Goal: Task Accomplishment & Management: Complete application form

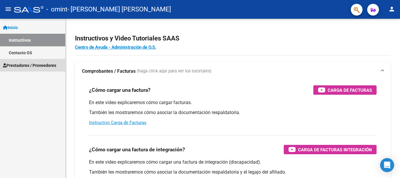
click at [45, 64] on span "Prestadores / Proveedores" at bounding box center [29, 65] width 53 height 6
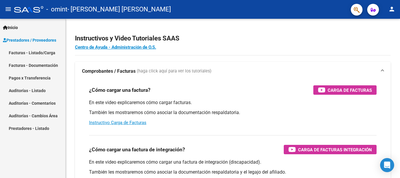
click at [47, 54] on link "Facturas - Listado/Carga" at bounding box center [32, 52] width 65 height 13
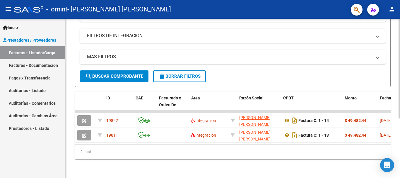
scroll to position [95, 0]
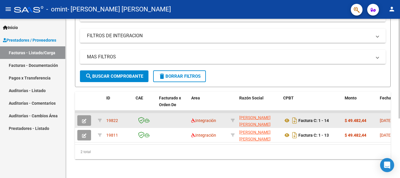
click at [81, 122] on datatable-body-cell at bounding box center [85, 120] width 20 height 14
click at [85, 119] on icon "button" at bounding box center [84, 121] width 4 height 4
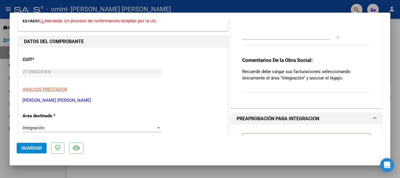
scroll to position [0, 0]
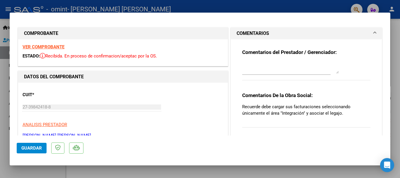
click at [23, 143] on button "Guardar" at bounding box center [32, 148] width 30 height 11
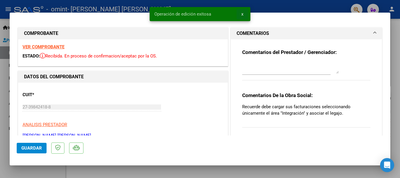
click at [242, 15] on span "x" at bounding box center [242, 13] width 2 height 5
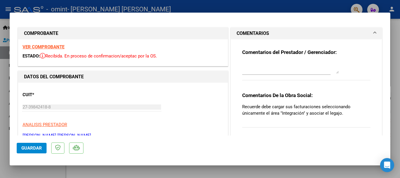
type input "$ 0,00"
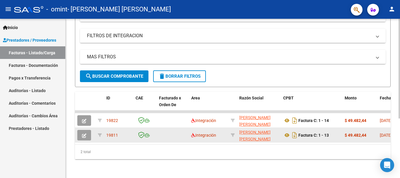
click at [80, 131] on button "button" at bounding box center [84, 135] width 14 height 11
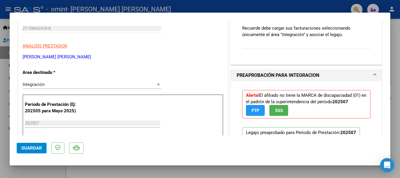
scroll to position [81, 0]
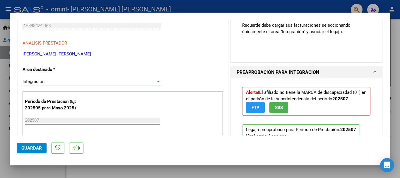
click at [153, 81] on div "Integración" at bounding box center [89, 81] width 133 height 5
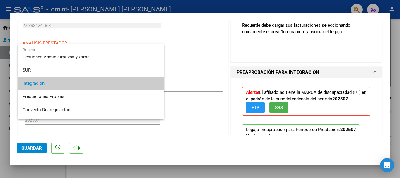
scroll to position [0, 0]
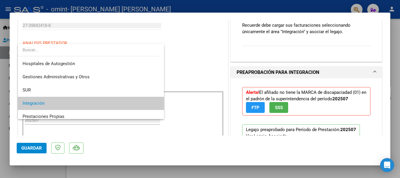
click at [79, 101] on span "Integración" at bounding box center [91, 103] width 137 height 13
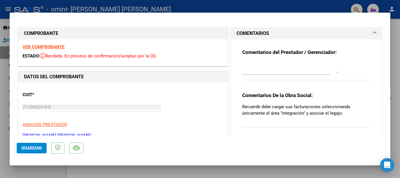
click at [334, 124] on div "Comentarios De la Obra Social: Recuerde debe cargar sus facturaciones seleccion…" at bounding box center [306, 113] width 128 height 42
click at [286, 71] on textarea at bounding box center [290, 68] width 97 height 12
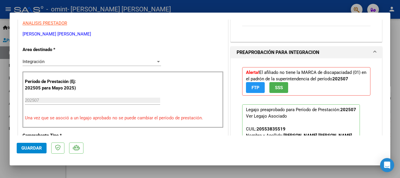
click at [37, 149] on span "Guardar" at bounding box center [31, 147] width 20 height 5
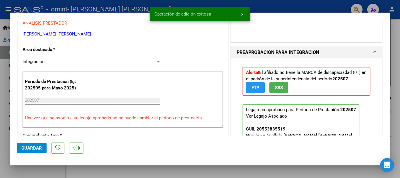
type input "$ 0,00"
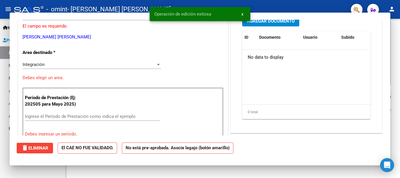
scroll to position [0, 0]
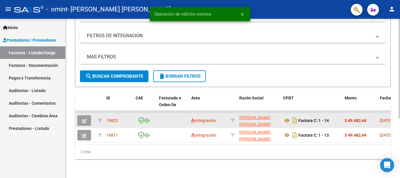
click at [86, 119] on icon "button" at bounding box center [84, 121] width 4 height 4
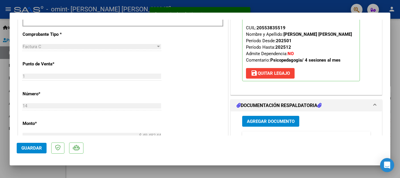
scroll to position [101, 0]
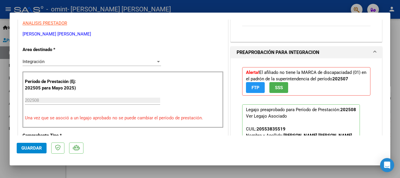
type input "$ 0,00"
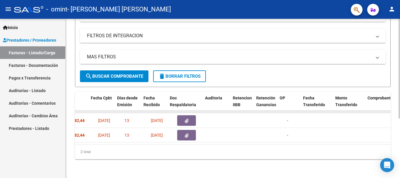
scroll to position [0, 279]
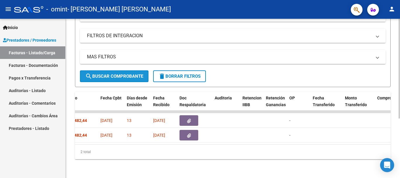
click at [113, 74] on span "search Buscar Comprobante" at bounding box center [114, 75] width 58 height 5
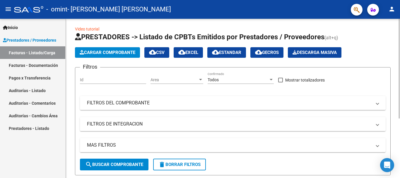
scroll to position [0, 0]
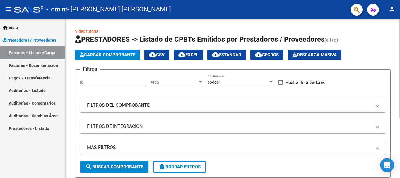
click at [97, 82] on input "Id" at bounding box center [113, 82] width 66 height 5
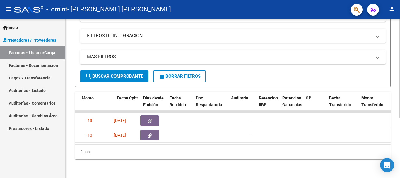
scroll to position [0, 263]
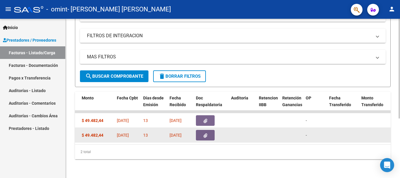
drag, startPoint x: 207, startPoint y: 150, endPoint x: 325, endPoint y: 138, distance: 118.6
click at [325, 138] on div "ID CAE Facturado x Orden De Area Razón Social CPBT Monto Fecha Cpbt Días desde …" at bounding box center [233, 125] width 316 height 67
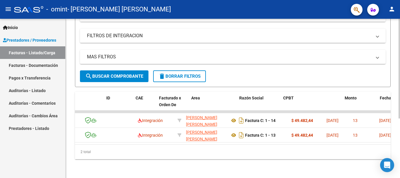
scroll to position [0, 0]
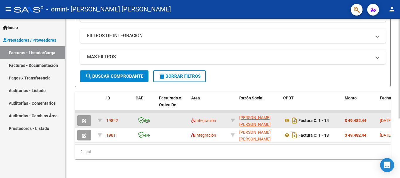
click at [83, 119] on icon "button" at bounding box center [84, 121] width 4 height 4
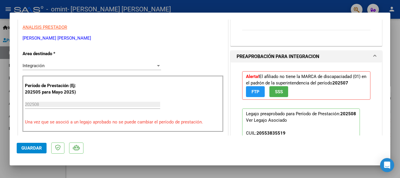
scroll to position [101, 0]
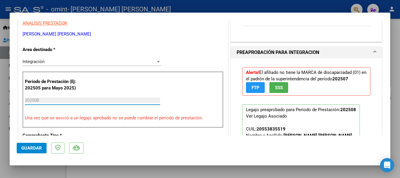
click at [76, 99] on input "202508" at bounding box center [92, 99] width 135 height 5
click at [119, 100] on input "202508" at bounding box center [92, 99] width 135 height 5
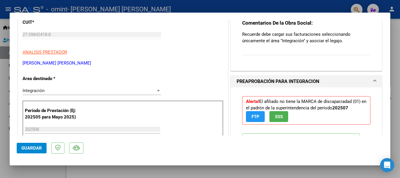
scroll to position [71, 0]
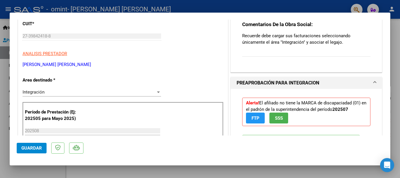
click at [367, 80] on span "PREAPROBACIÓN PARA INTEGRACION" at bounding box center [305, 82] width 137 height 7
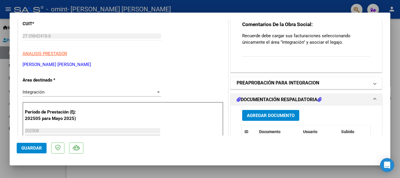
click at [369, 82] on mat-expansion-panel-header "PREAPROBACIÓN PARA INTEGRACION" at bounding box center [306, 83] width 151 height 12
click at [374, 82] on span at bounding box center [375, 82] width 2 height 7
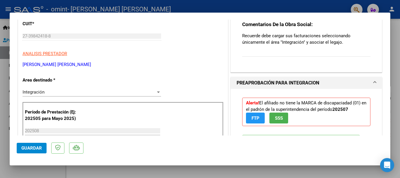
scroll to position [0, 0]
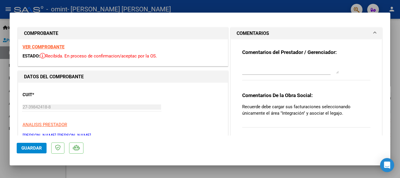
type input "$ 0,00"
